Goal: Find specific page/section: Find specific page/section

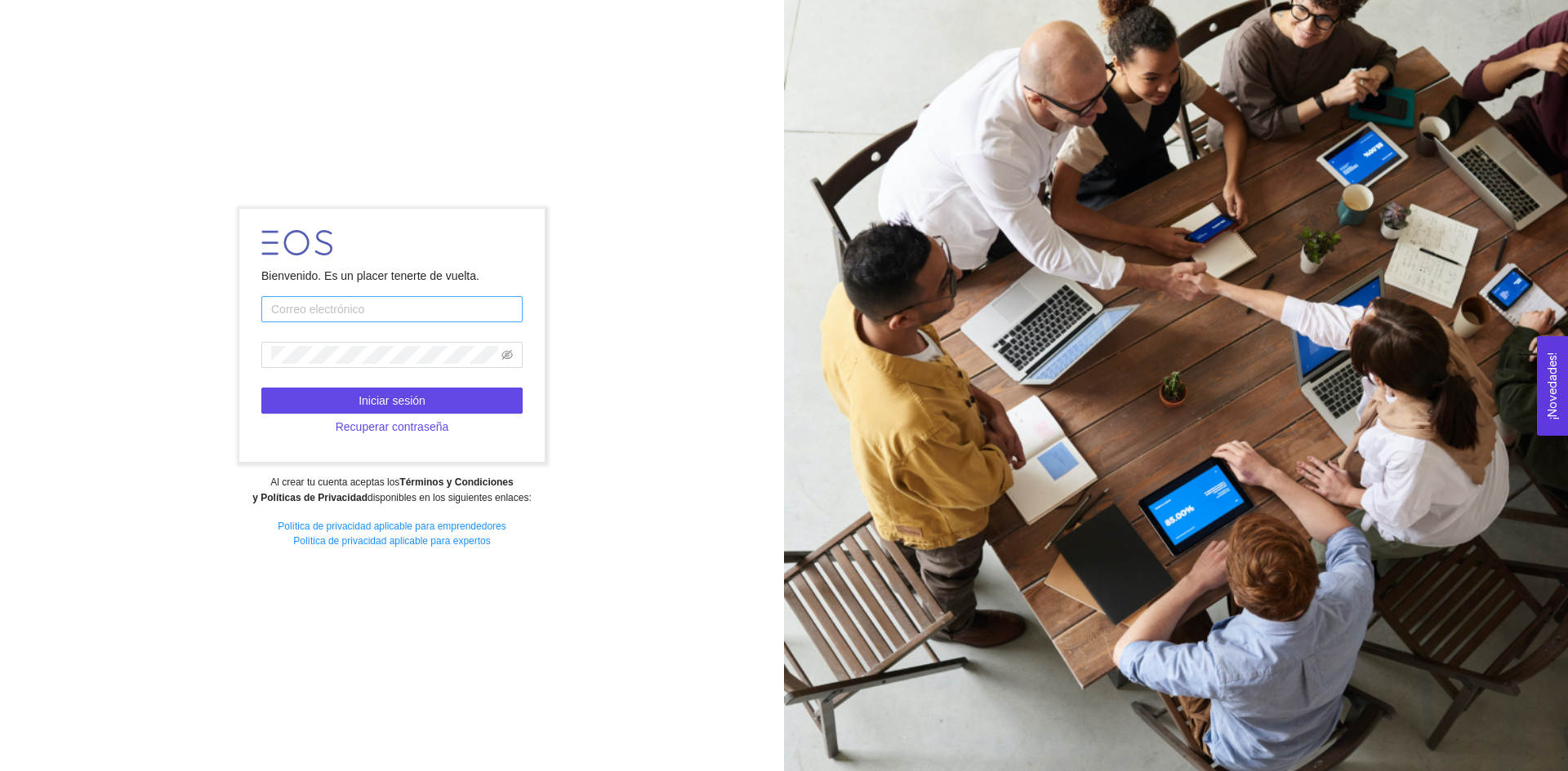
click at [283, 309] on input "text" at bounding box center [392, 309] width 262 height 26
type input "[EMAIL_ADDRESS][PERSON_NAME][DOMAIN_NAME]"
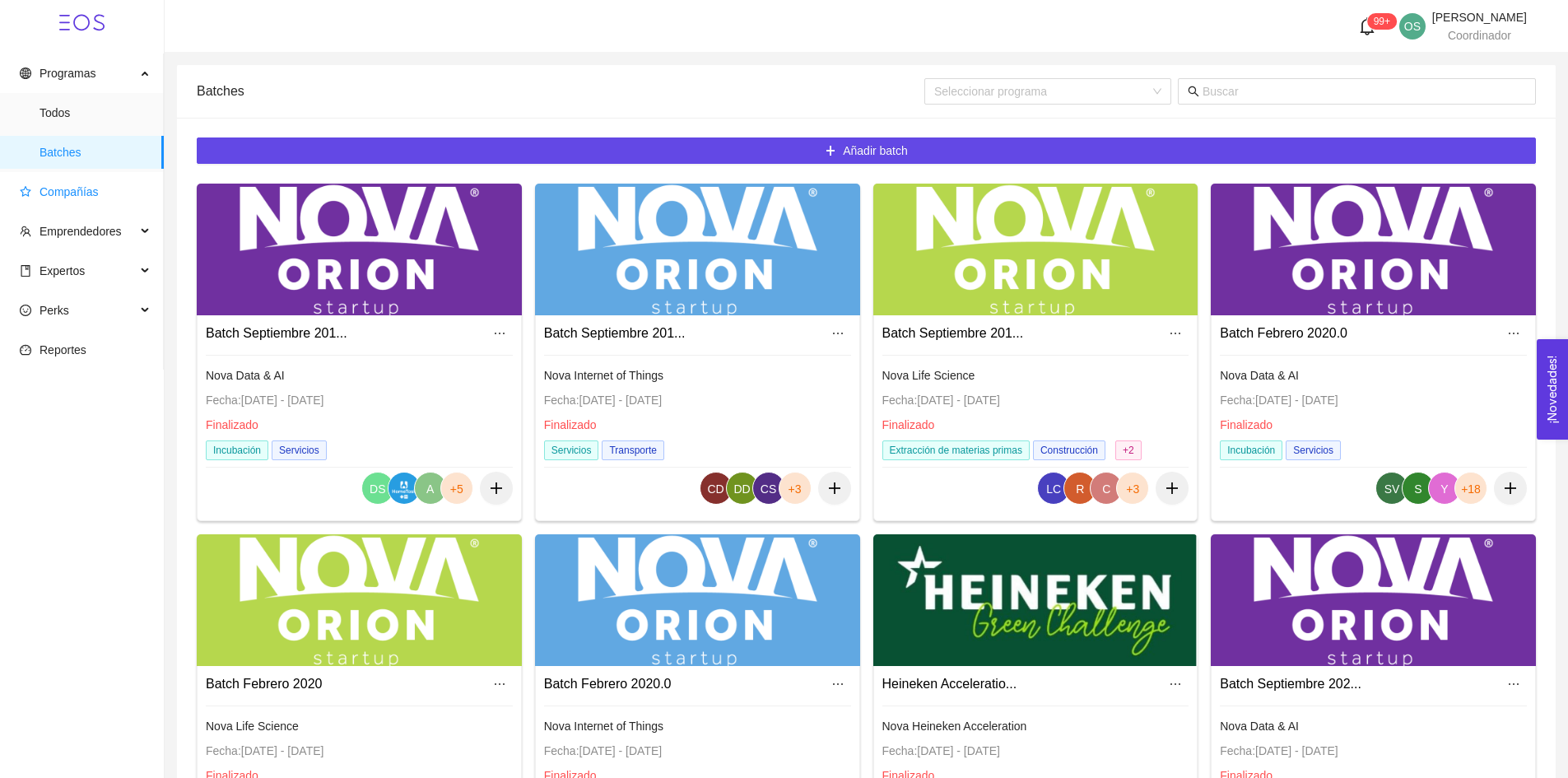
click at [93, 194] on span "Compañías" at bounding box center [68, 192] width 59 height 13
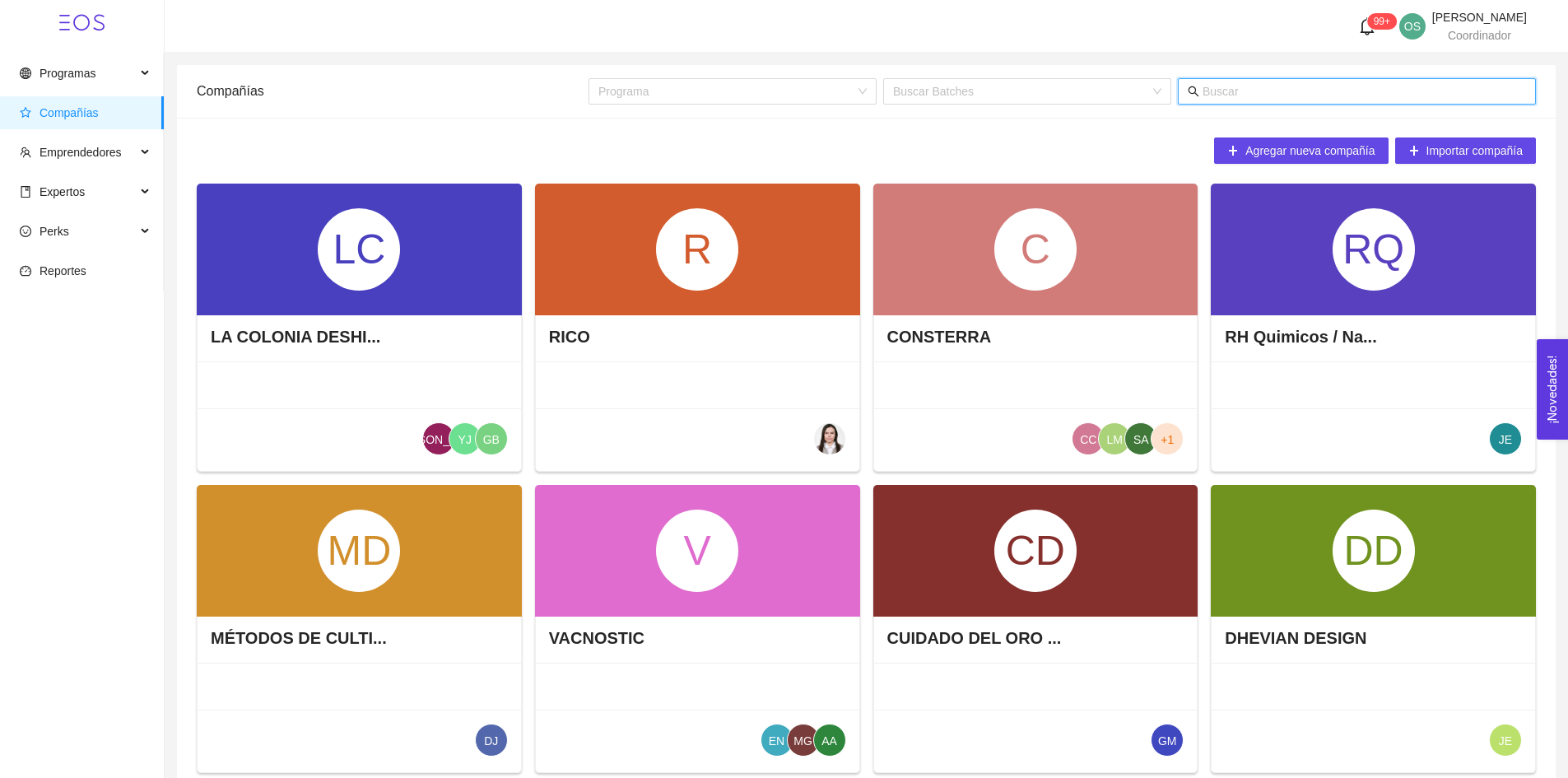
click at [1289, 93] on input "text" at bounding box center [1364, 91] width 323 height 18
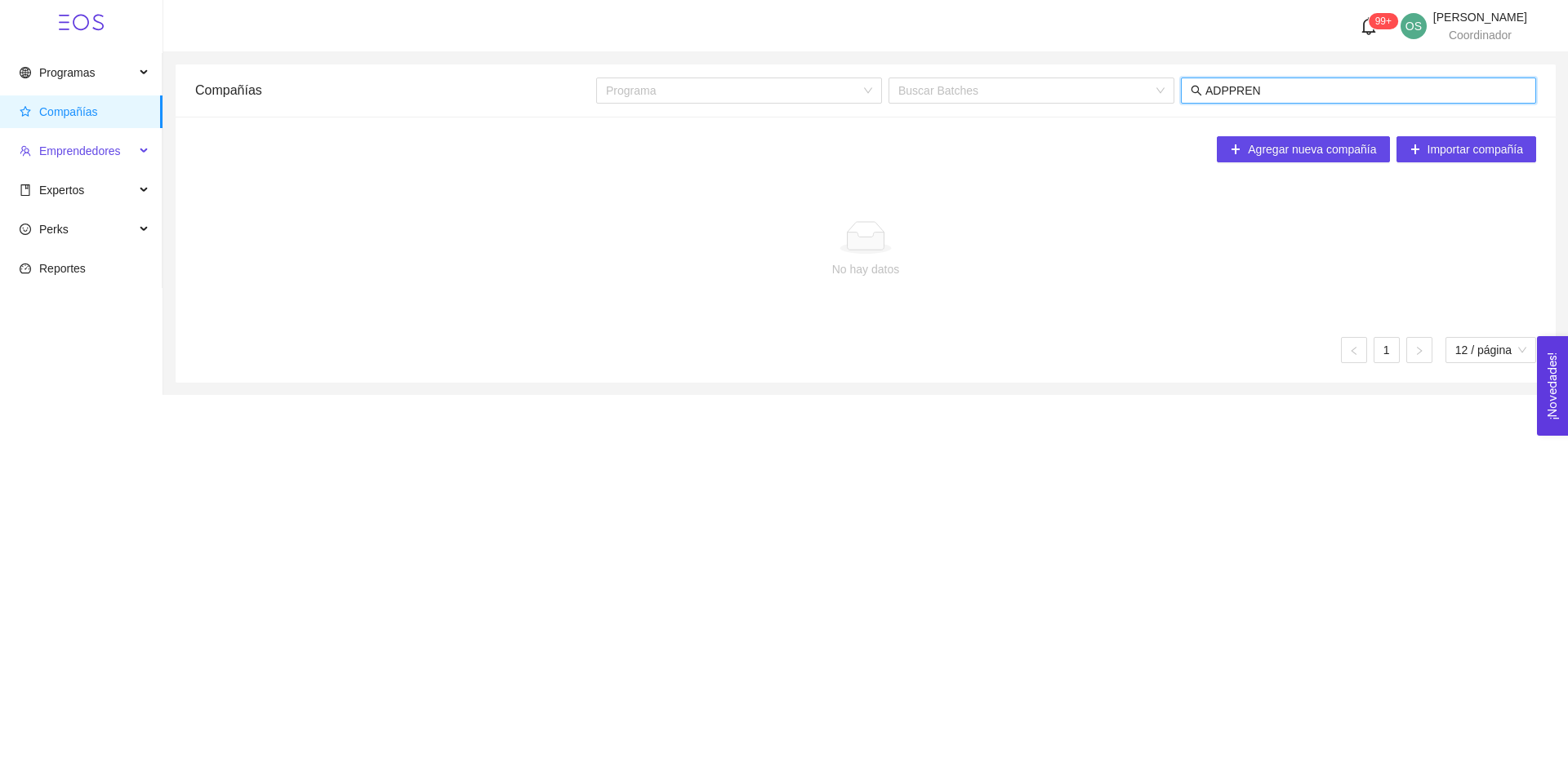
type input "ADPPREN"
click at [98, 141] on span "Emprendedores" at bounding box center [77, 151] width 115 height 33
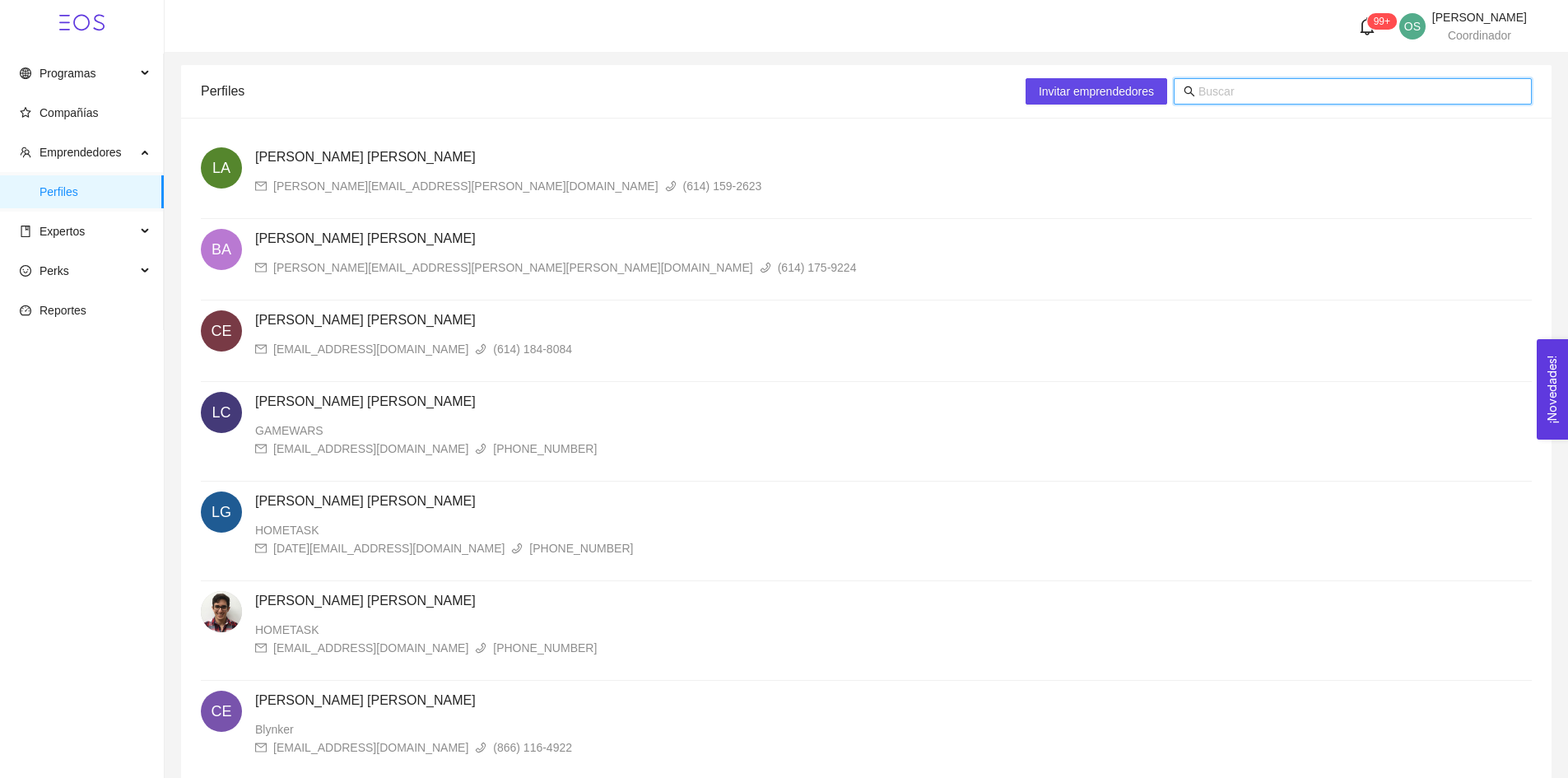
click at [1215, 95] on input "text" at bounding box center [1360, 91] width 323 height 18
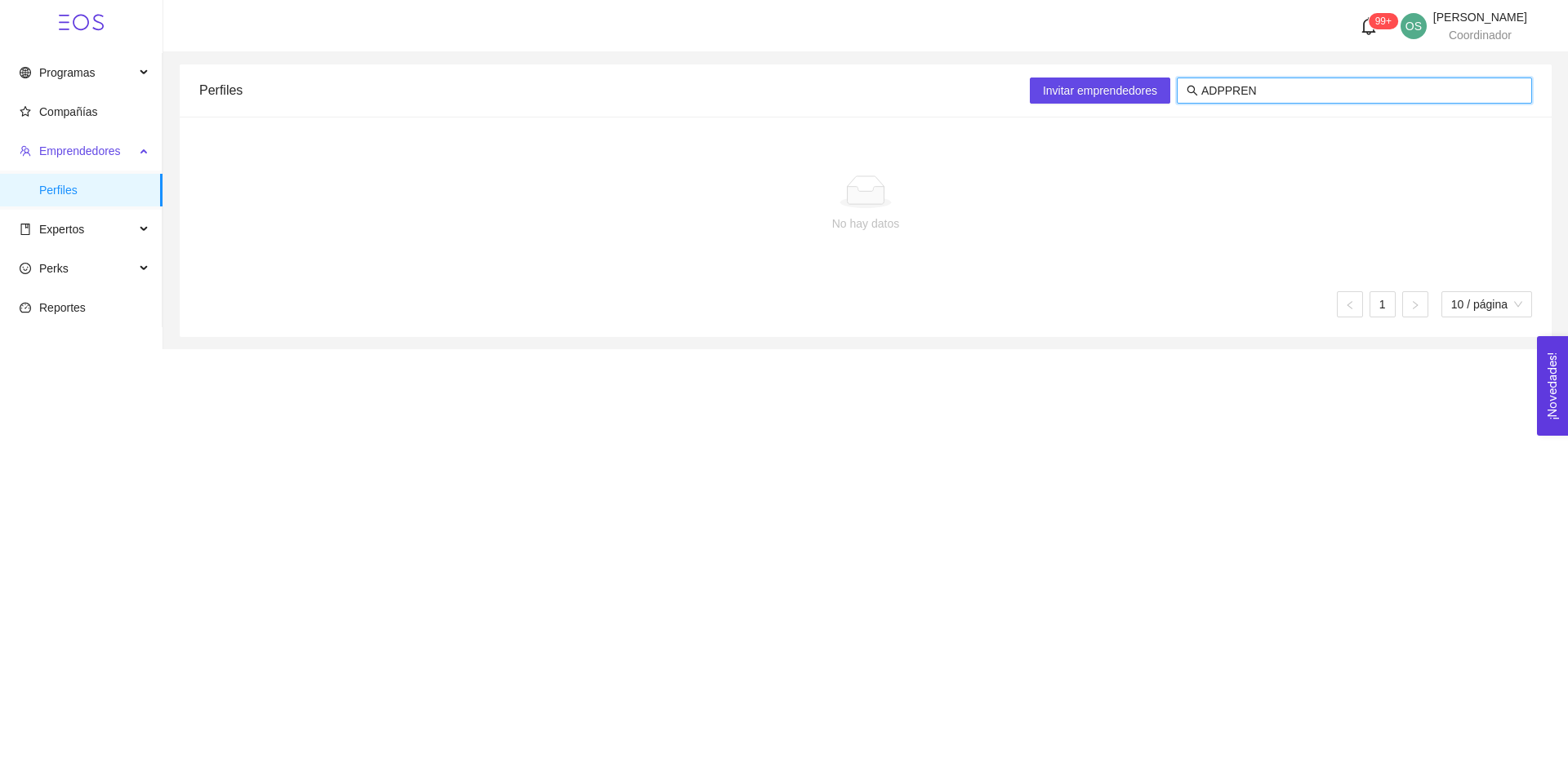
type input "ADPPREN"
click at [104, 149] on span "Emprendedores" at bounding box center [80, 151] width 81 height 13
click at [76, 108] on span "Compañías" at bounding box center [68, 111] width 59 height 13
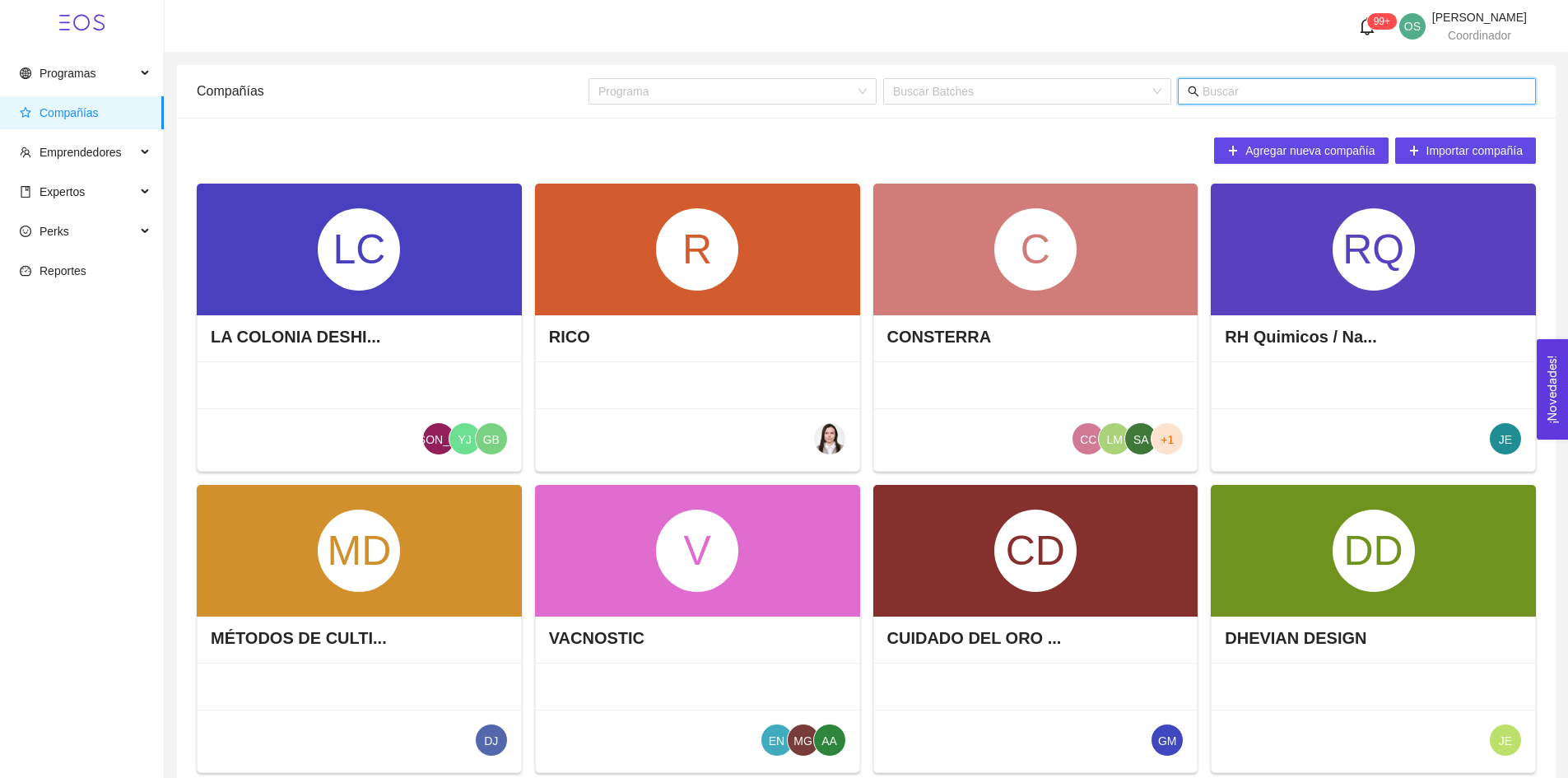
click at [1271, 92] on input "text" at bounding box center [1364, 91] width 323 height 18
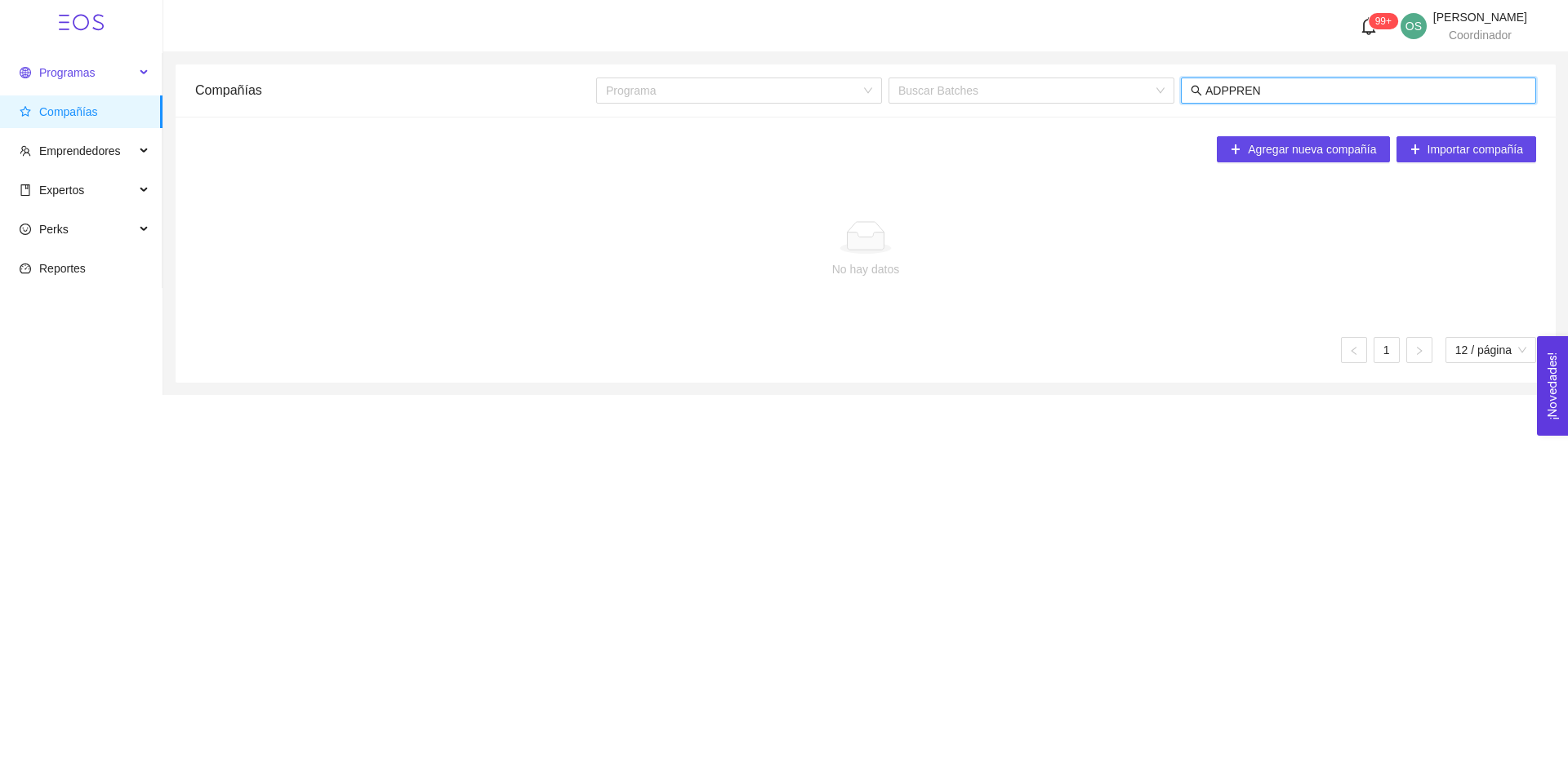
type input "ADPPREN"
click at [95, 65] on span "Programas" at bounding box center [77, 72] width 115 height 33
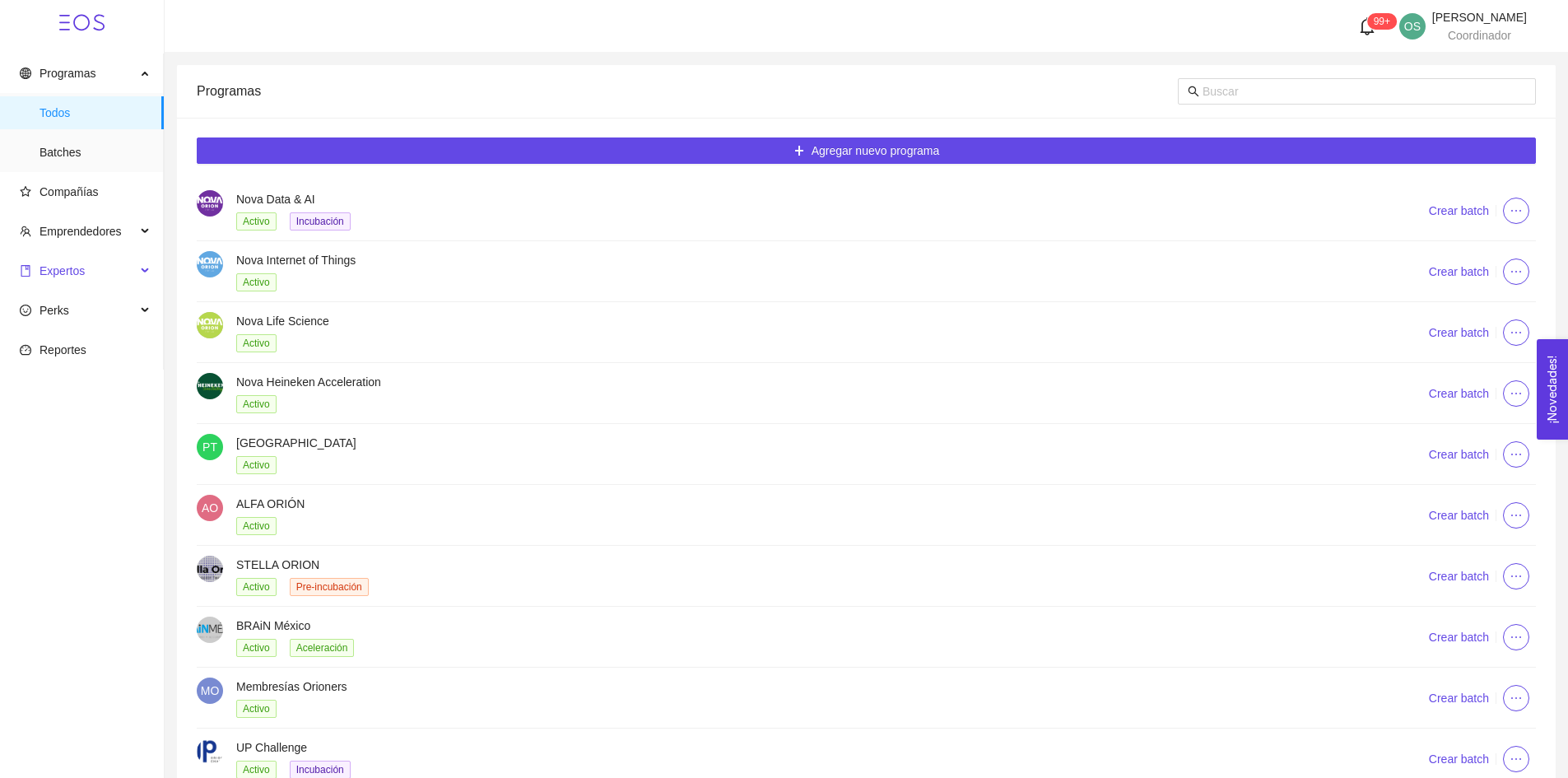
click at [123, 267] on span "Expertos" at bounding box center [78, 271] width 116 height 33
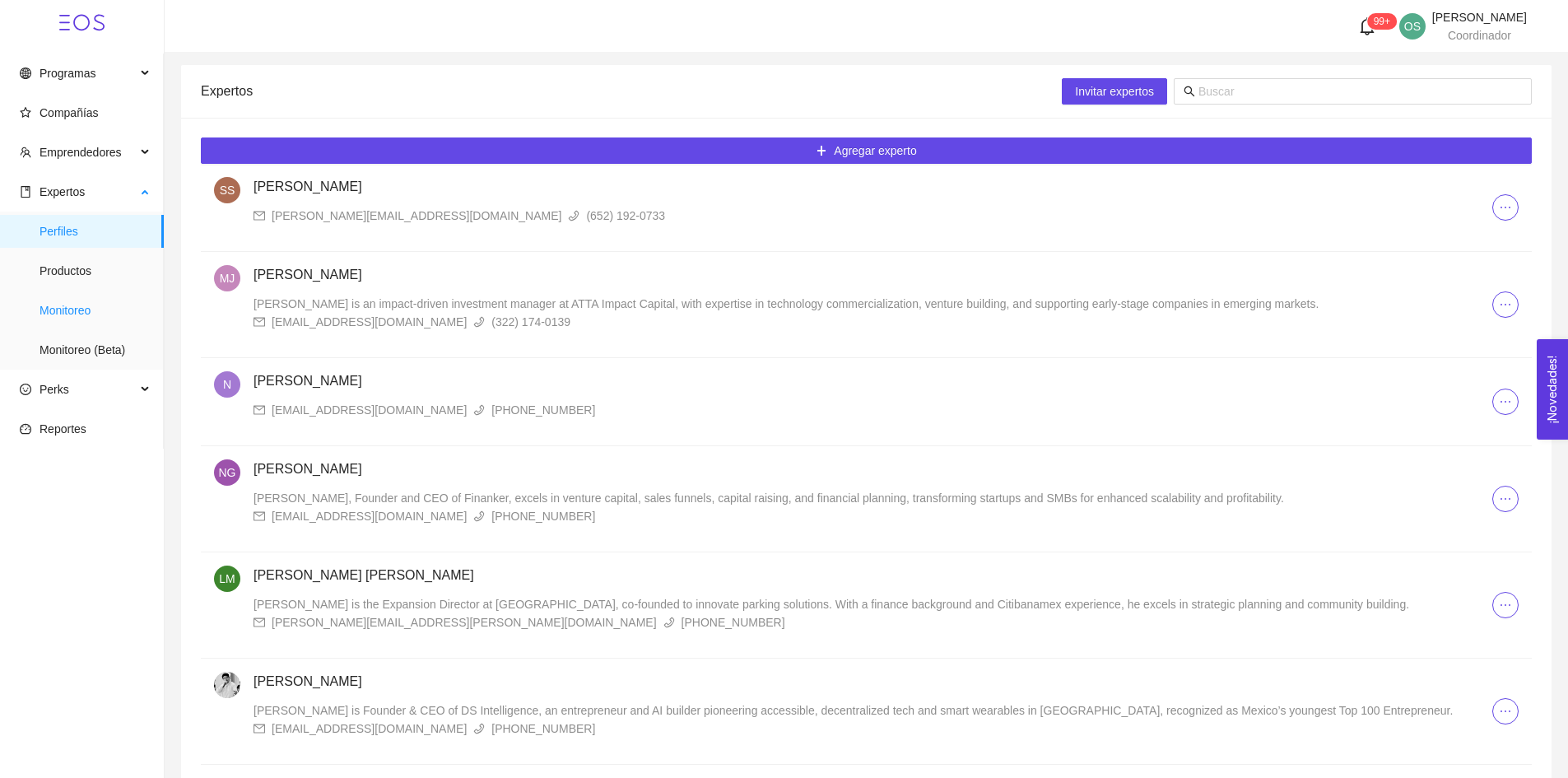
click at [105, 300] on span "Monitoreo" at bounding box center [95, 310] width 111 height 33
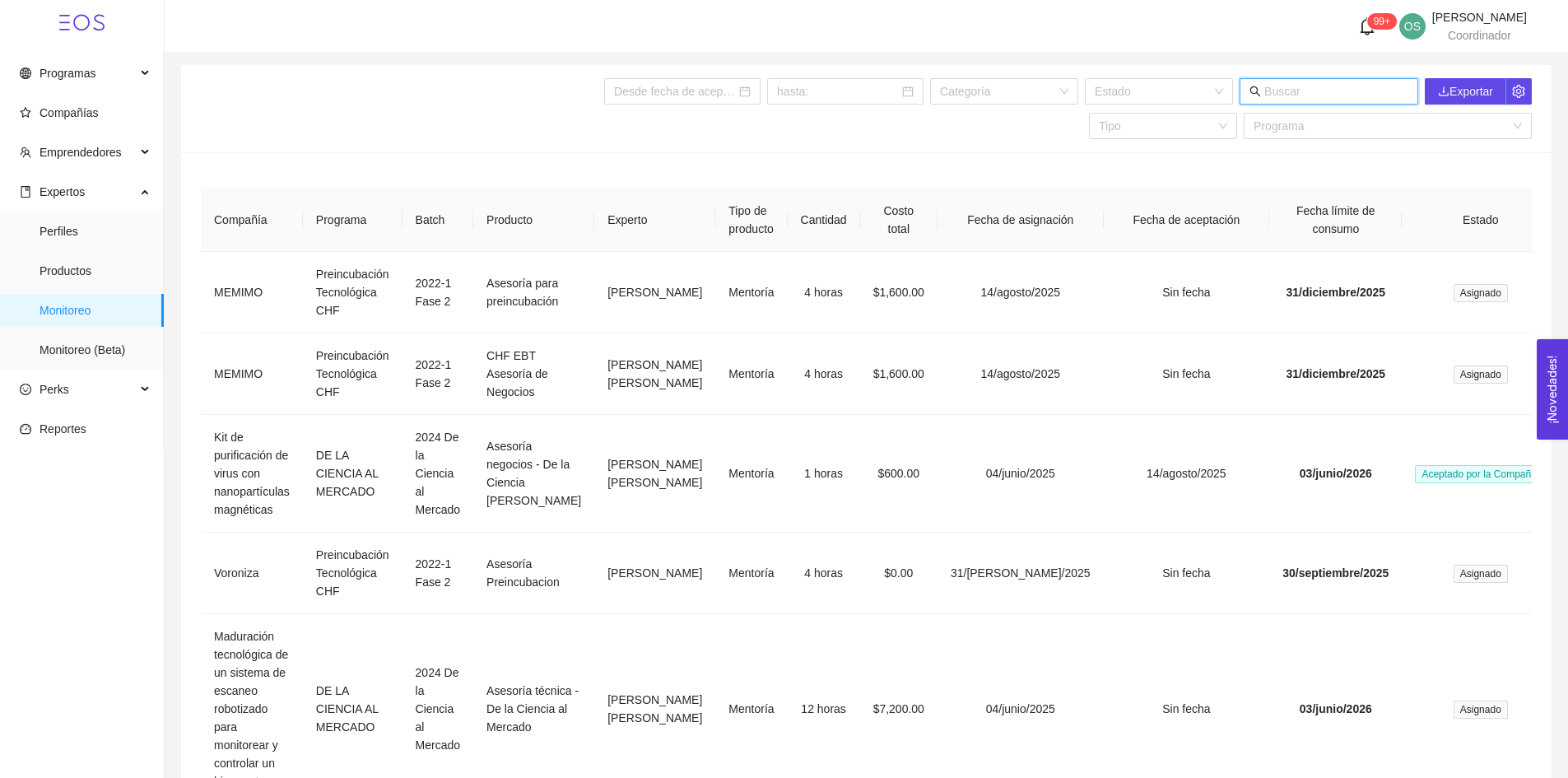
click at [1279, 92] on input "text" at bounding box center [1336, 91] width 144 height 18
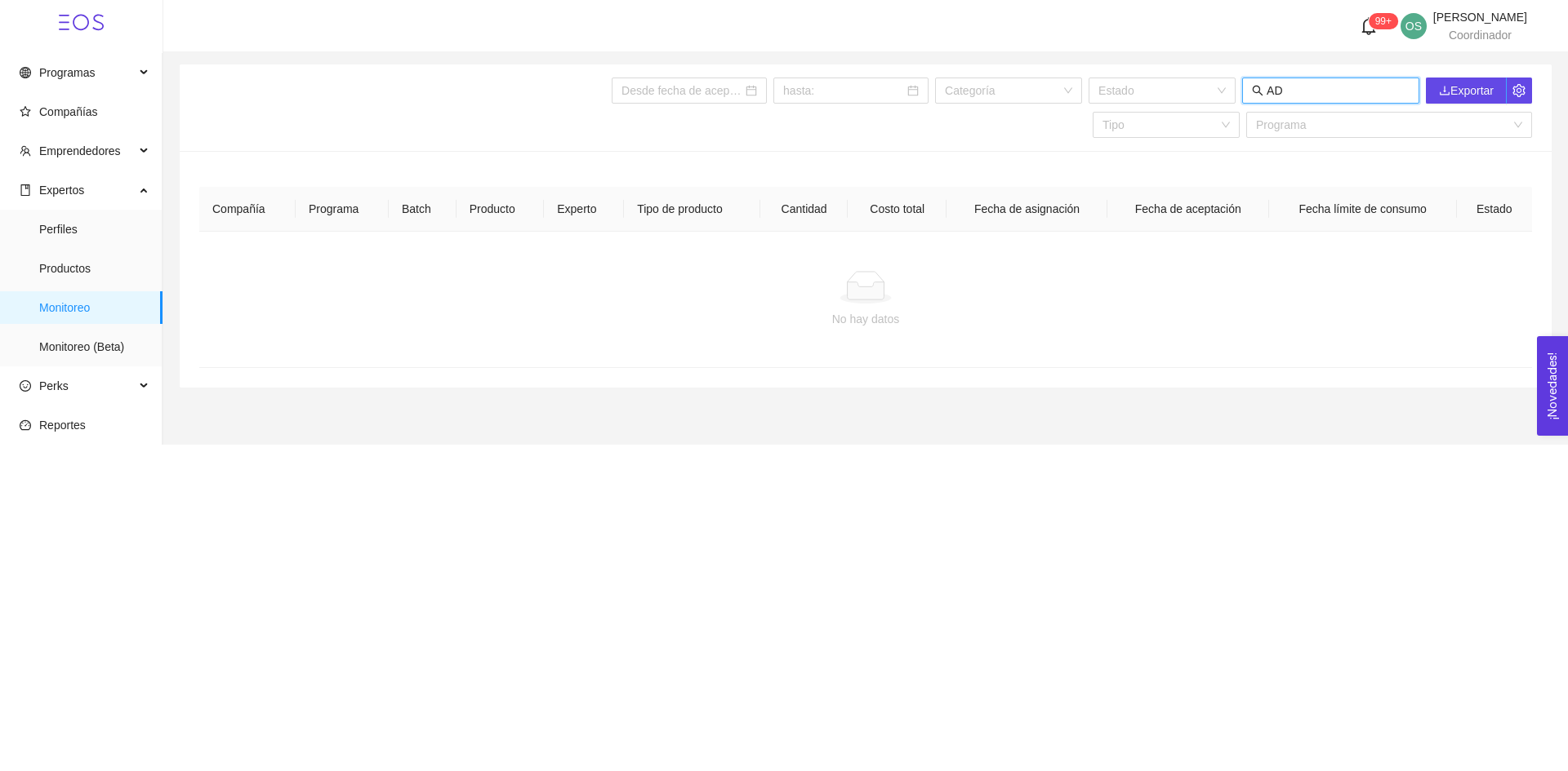
type input "A"
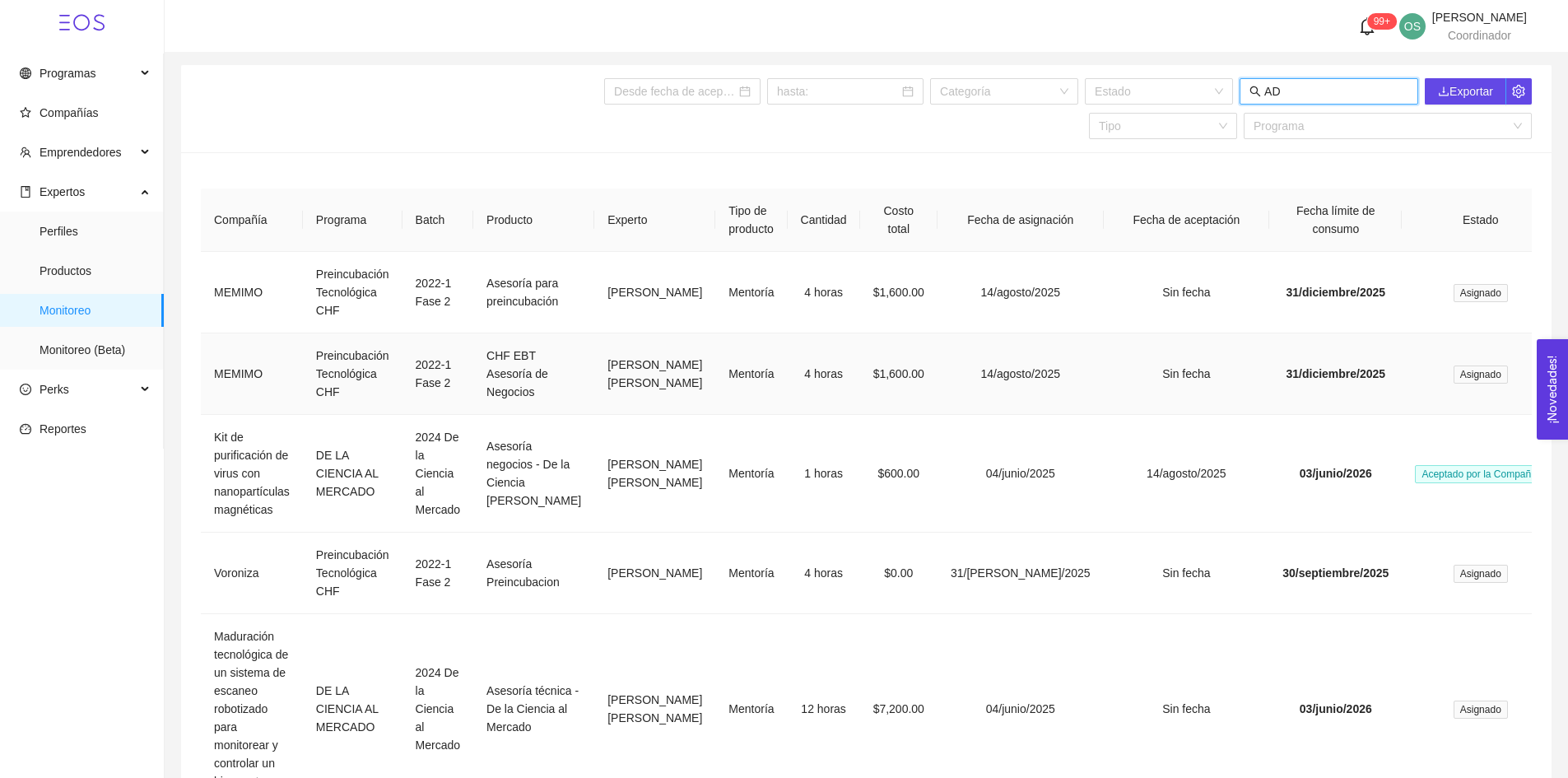
type input "A"
